Goal: Information Seeking & Learning: Learn about a topic

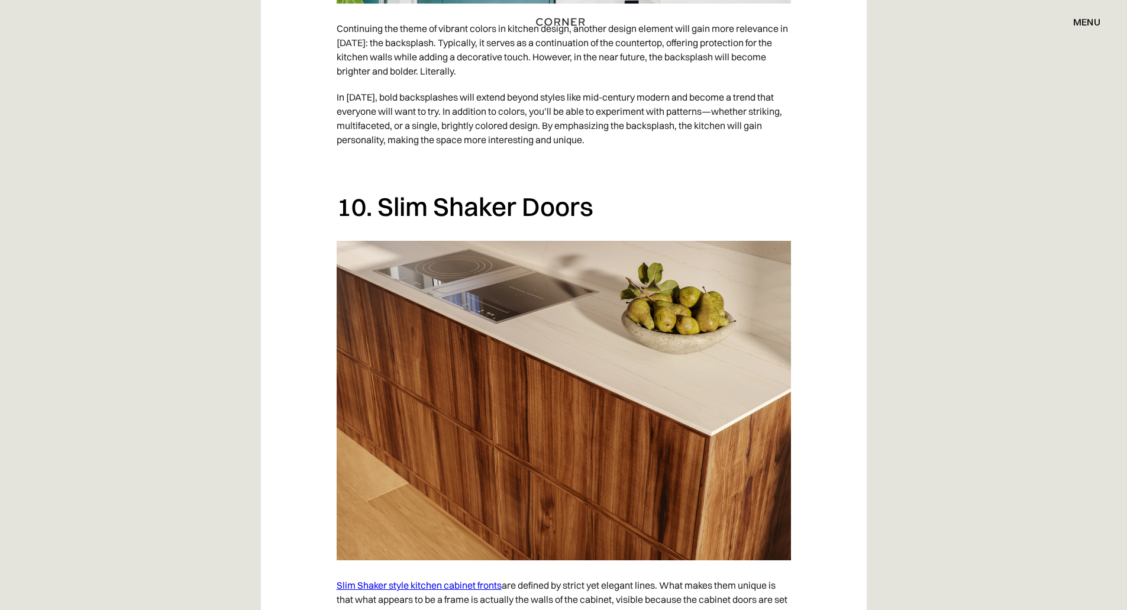
scroll to position [5977, 0]
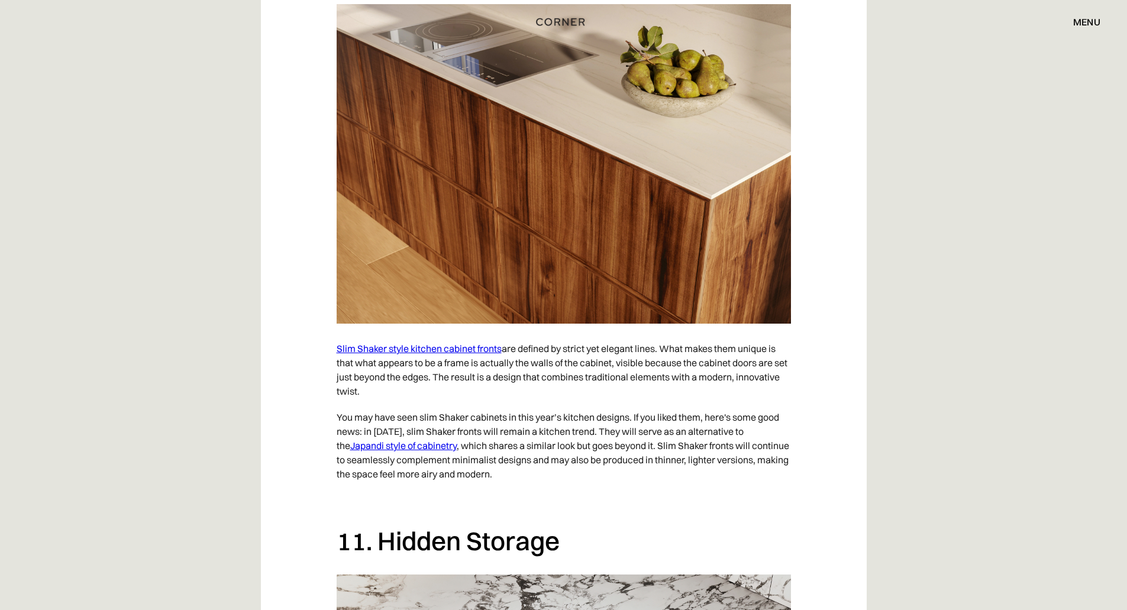
drag, startPoint x: 471, startPoint y: 323, endPoint x: 455, endPoint y: 314, distance: 18.3
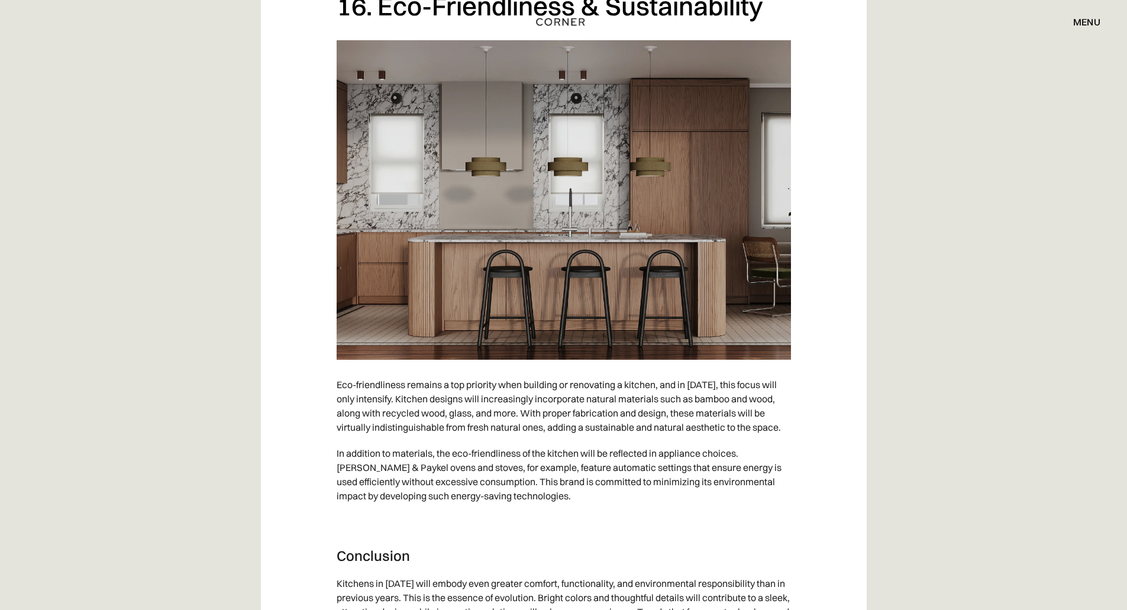
scroll to position [9291, 0]
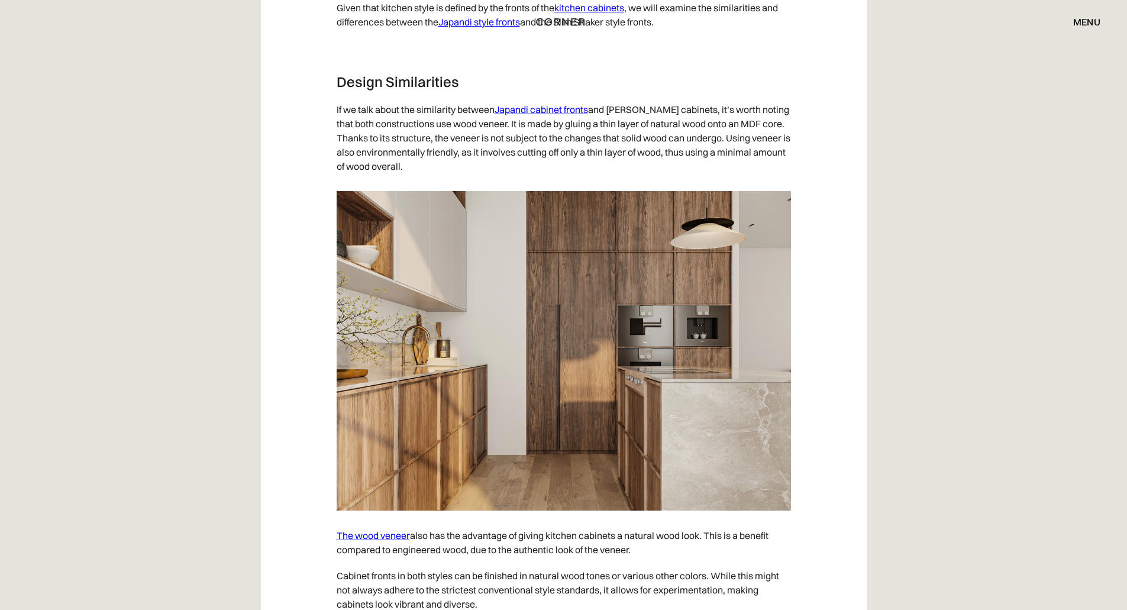
scroll to position [2071, 0]
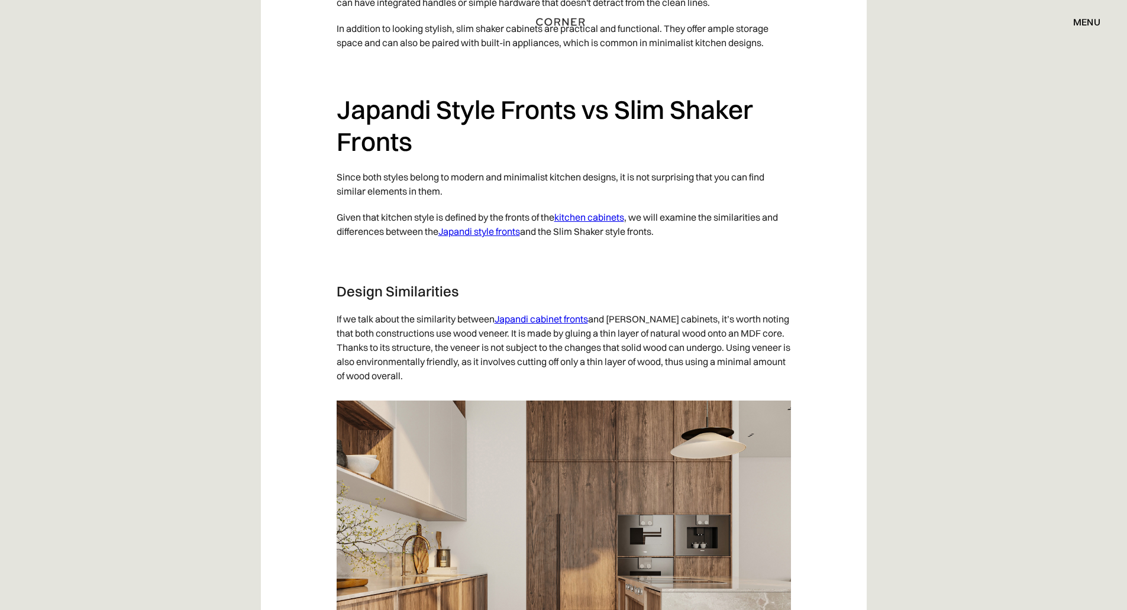
click at [553, 319] on link "Japandi cabinet fronts" at bounding box center [541, 319] width 93 height 12
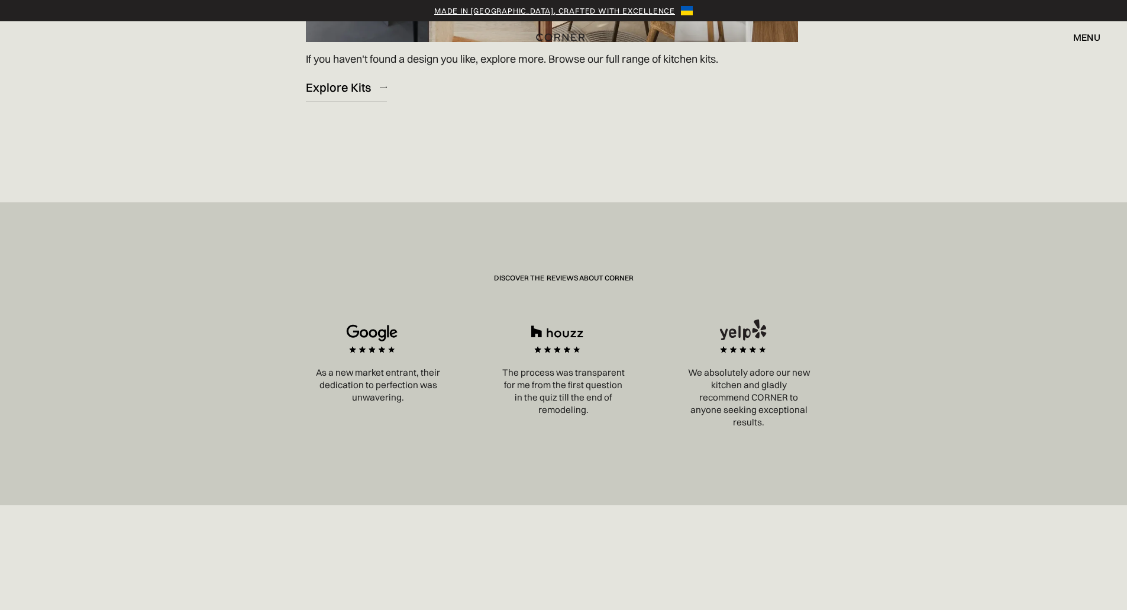
scroll to position [2071, 0]
